Goal: Information Seeking & Learning: Learn about a topic

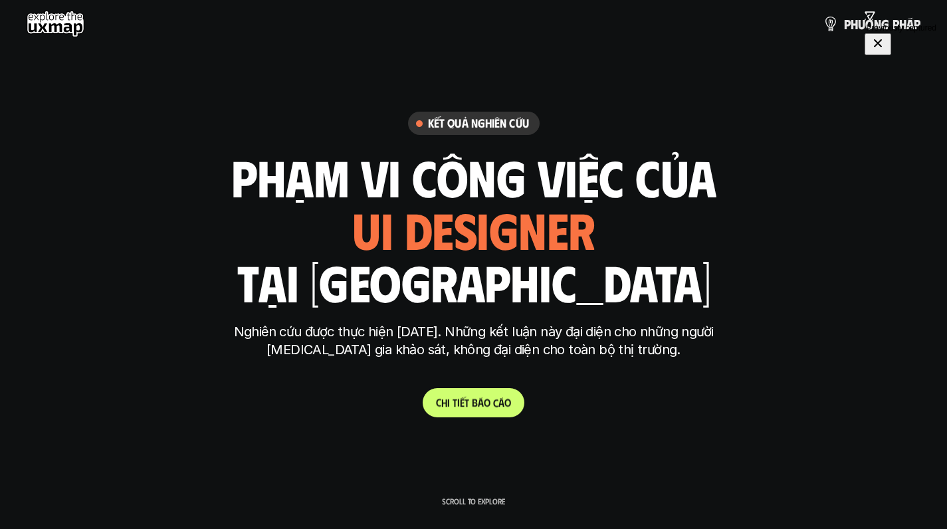
click at [471, 406] on p "C h i t i ế t b á o c á o" at bounding box center [473, 402] width 75 height 13
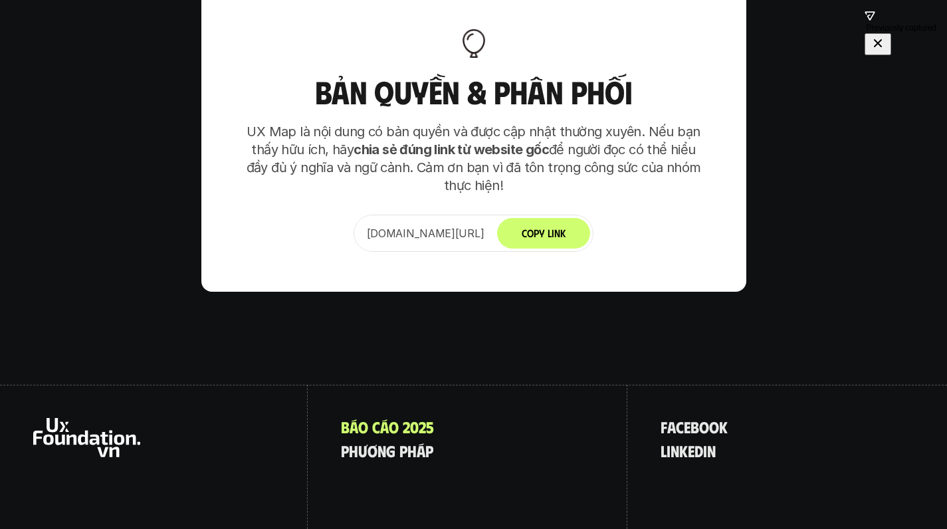
scroll to position [8483, 0]
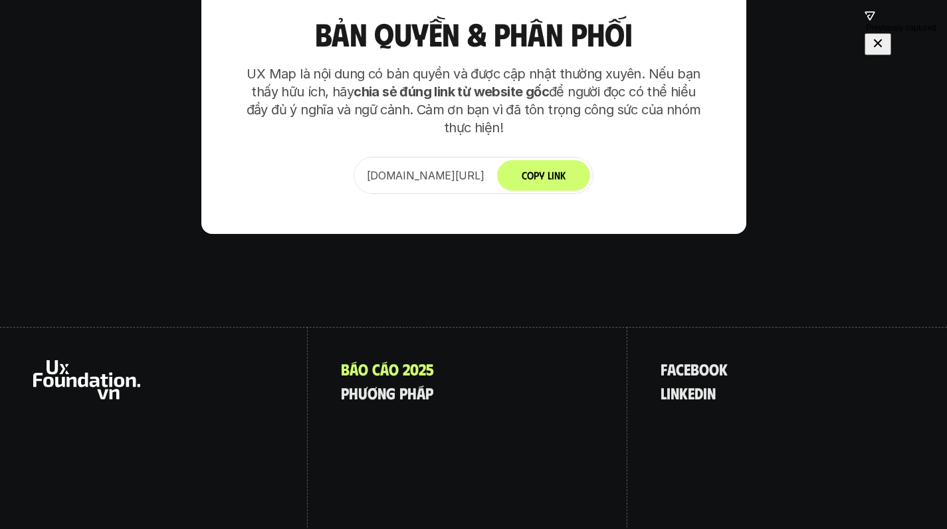
click at [704, 360] on span "o" at bounding box center [704, 368] width 10 height 17
click at [698, 384] on span "d" at bounding box center [699, 392] width 9 height 17
click at [687, 384] on span "k" at bounding box center [683, 392] width 9 height 17
click at [386, 327] on div "B á o c á o 2 0 2 5 p h ư ơ n g p h á p" at bounding box center [468, 444] width 320 height 234
click at [382, 360] on span "á" at bounding box center [384, 368] width 9 height 17
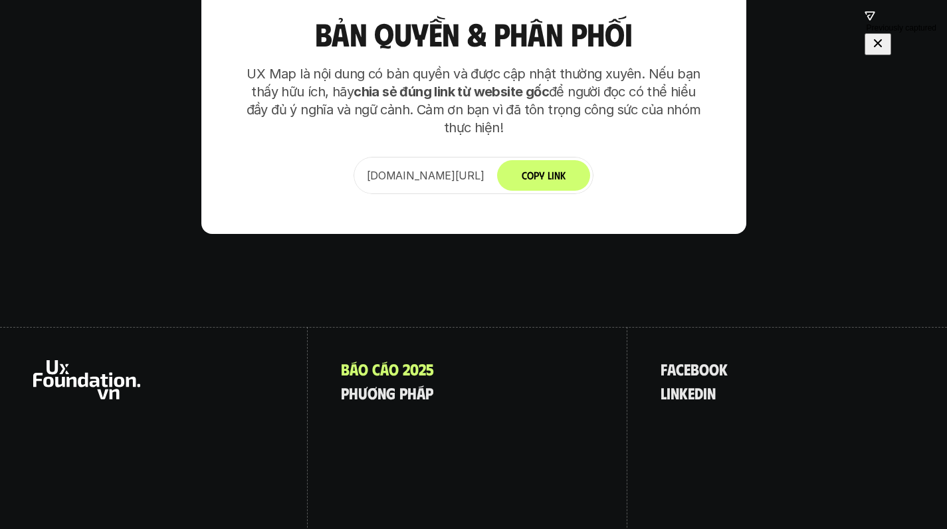
click at [375, 327] on div "B á o c á o 2 0 2 5 p h ư ơ n g p h á p" at bounding box center [468, 444] width 320 height 234
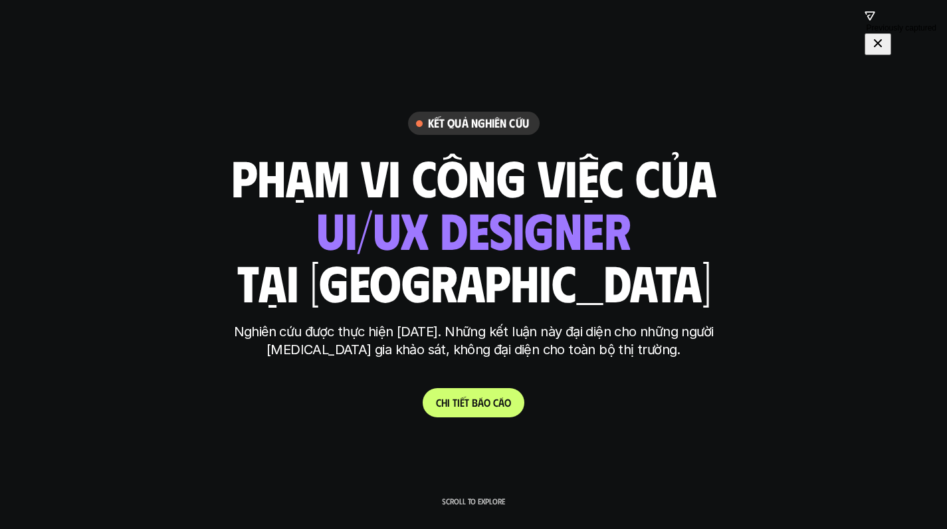
drag, startPoint x: 371, startPoint y: 327, endPoint x: 953, endPoint y: 497, distance: 606.0
